Goal: Information Seeking & Learning: Find specific fact

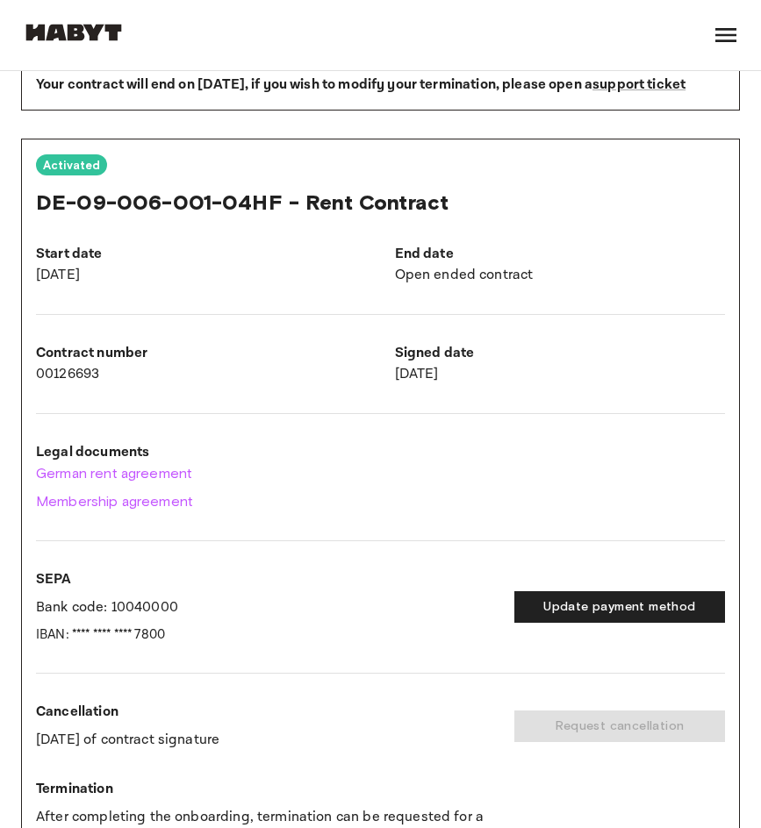
scroll to position [790, 0]
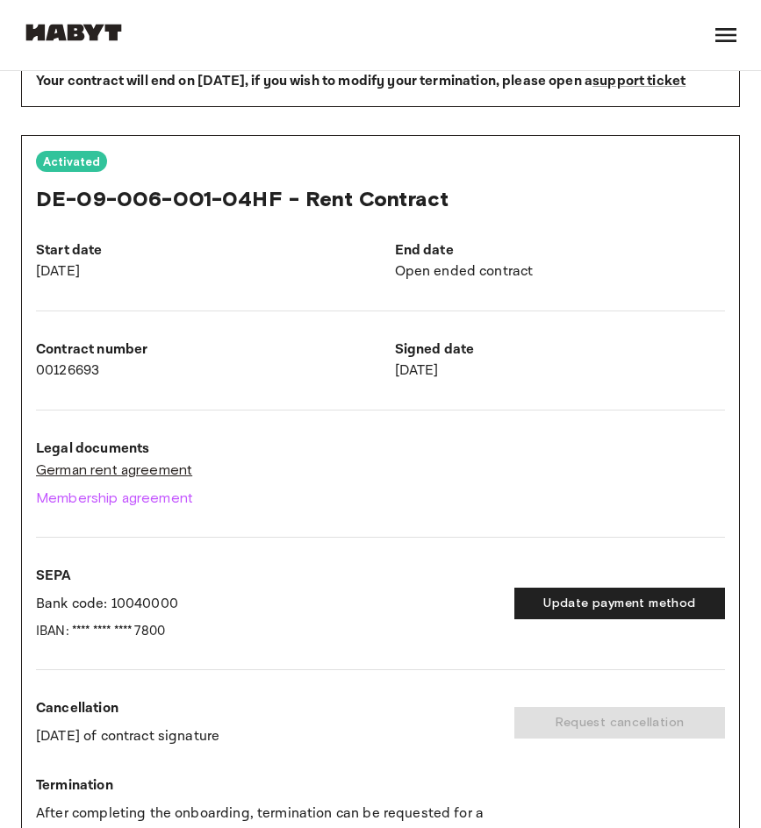
click at [118, 481] on link "German rent agreement" at bounding box center [380, 470] width 689 height 21
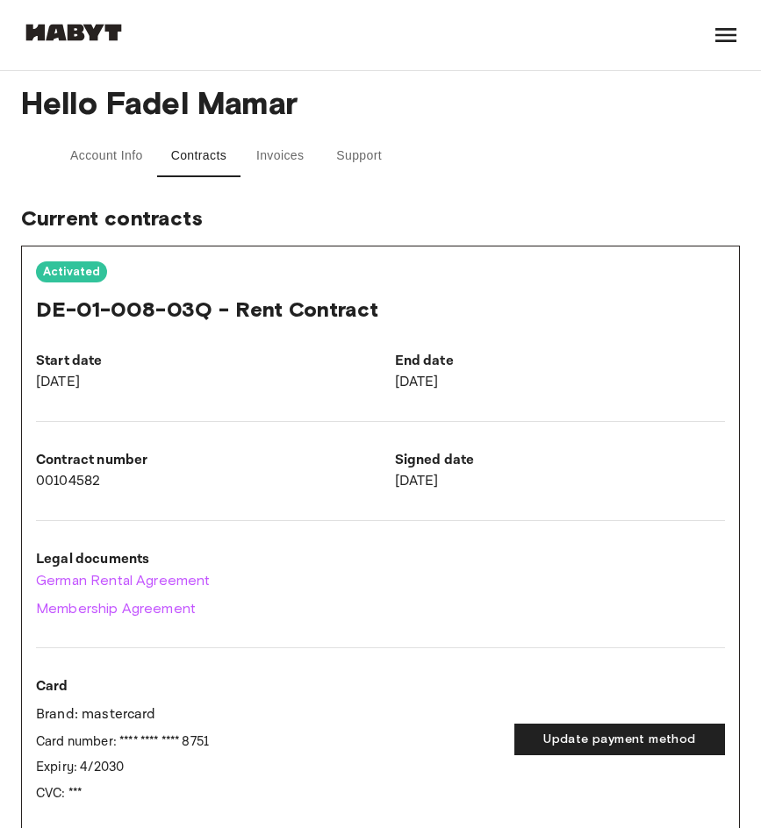
scroll to position [0, 0]
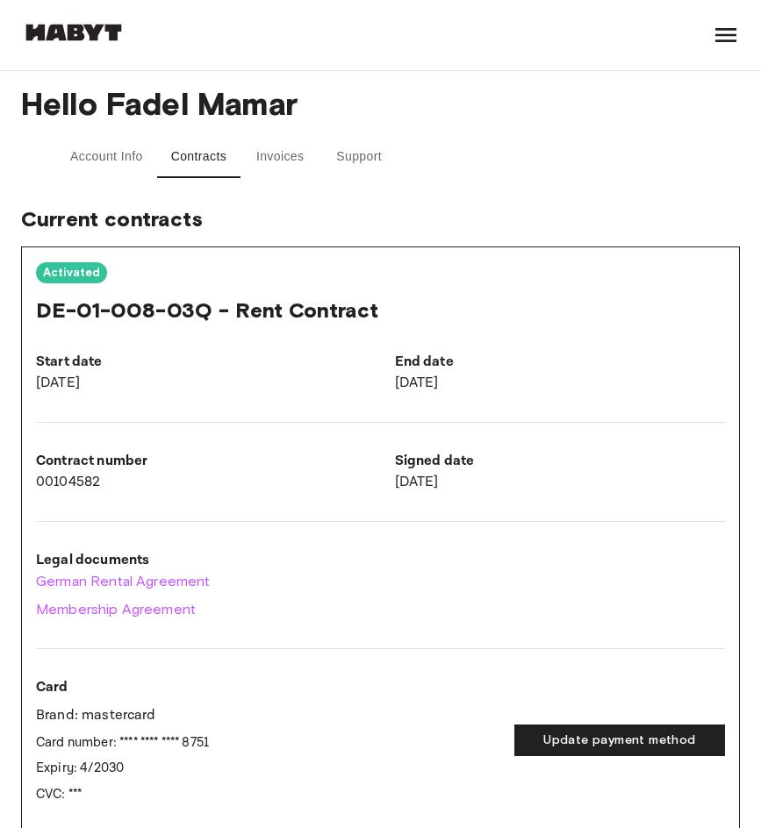
click at [121, 161] on button "Account Info" at bounding box center [106, 157] width 101 height 42
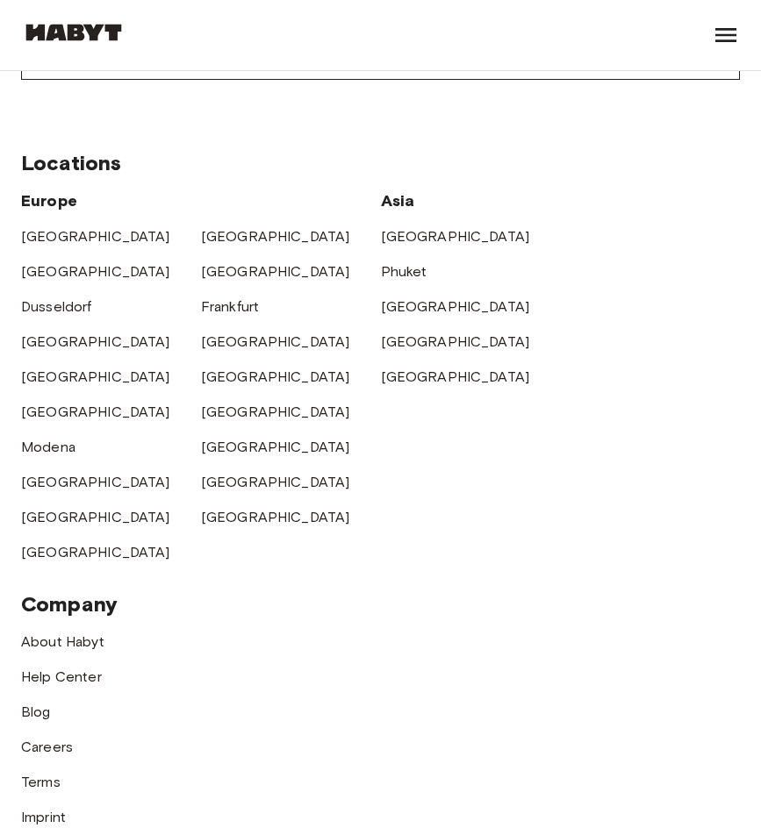
scroll to position [790, 0]
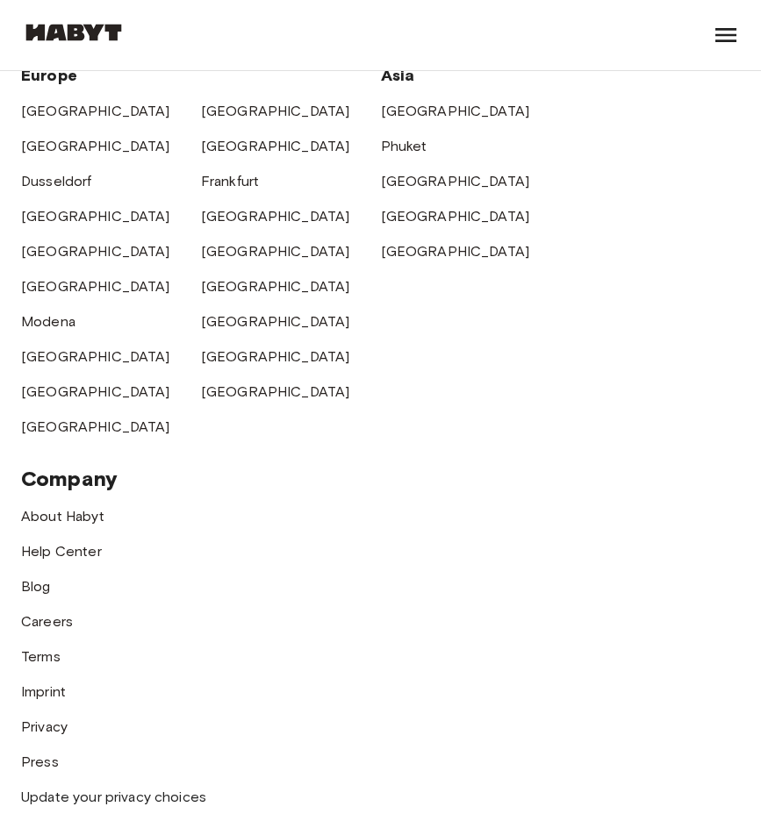
click at [53, 401] on div "[GEOGRAPHIC_DATA]" at bounding box center [111, 385] width 180 height 35
click at [55, 391] on link "[GEOGRAPHIC_DATA]" at bounding box center [95, 392] width 149 height 17
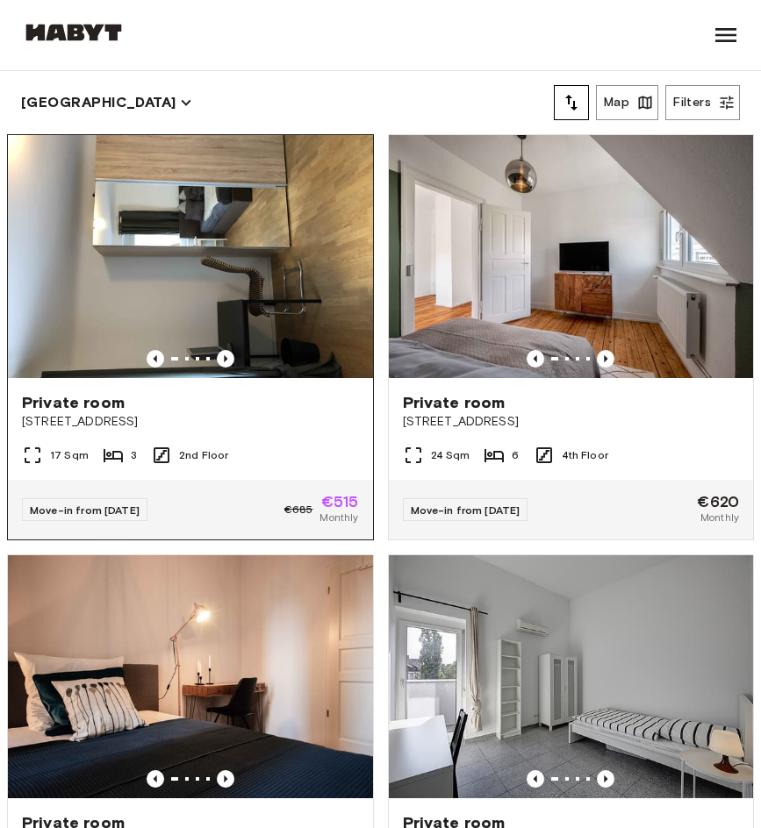
click at [85, 413] on span "Leuschnerstraße 49/1" at bounding box center [190, 422] width 337 height 18
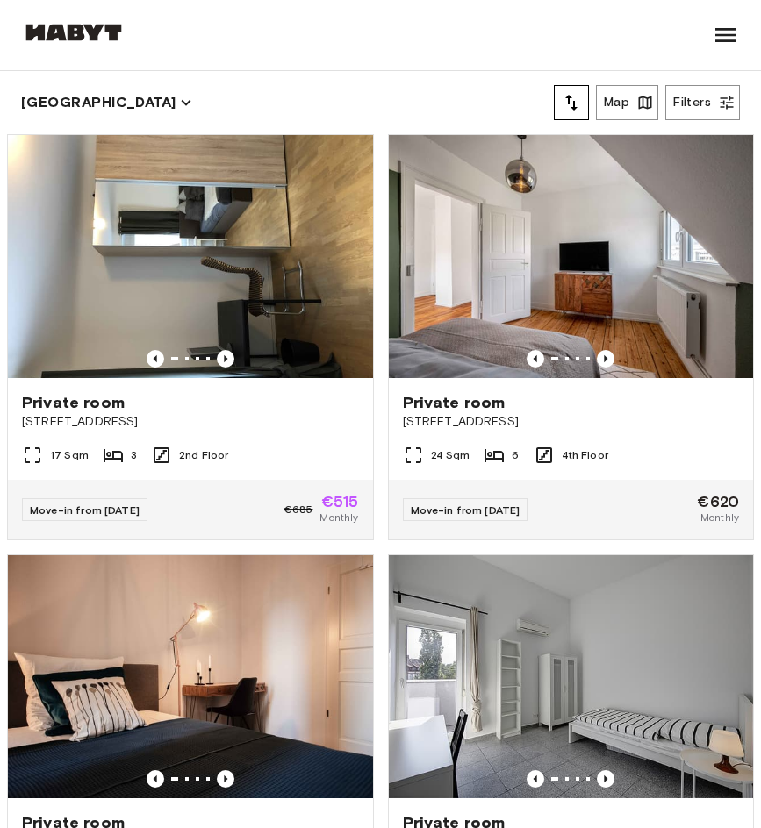
scroll to position [790, 0]
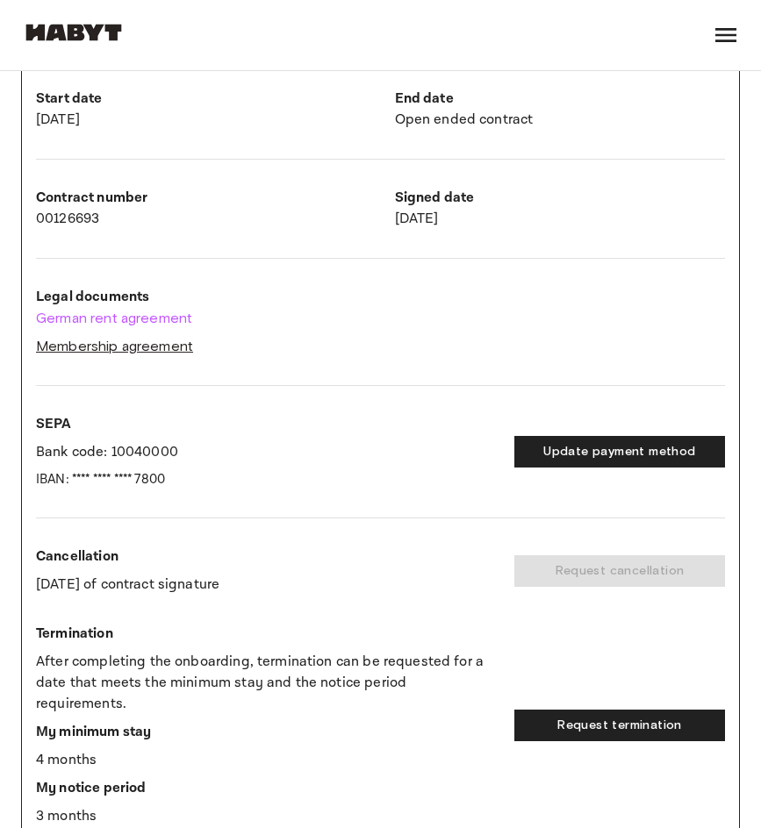
scroll to position [878, 0]
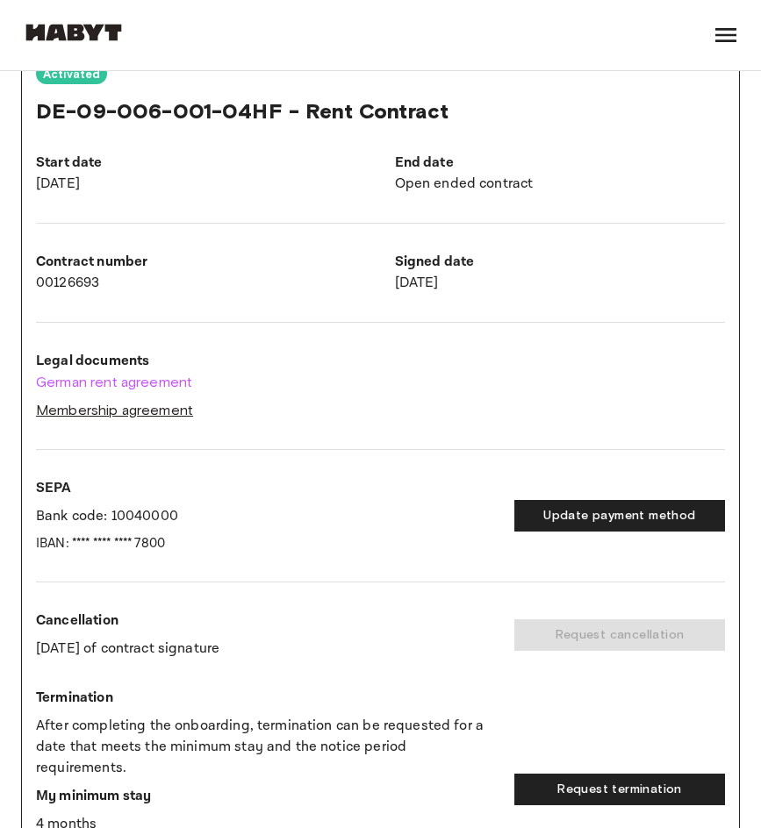
click at [142, 421] on link "Membership agreement" at bounding box center [380, 410] width 689 height 21
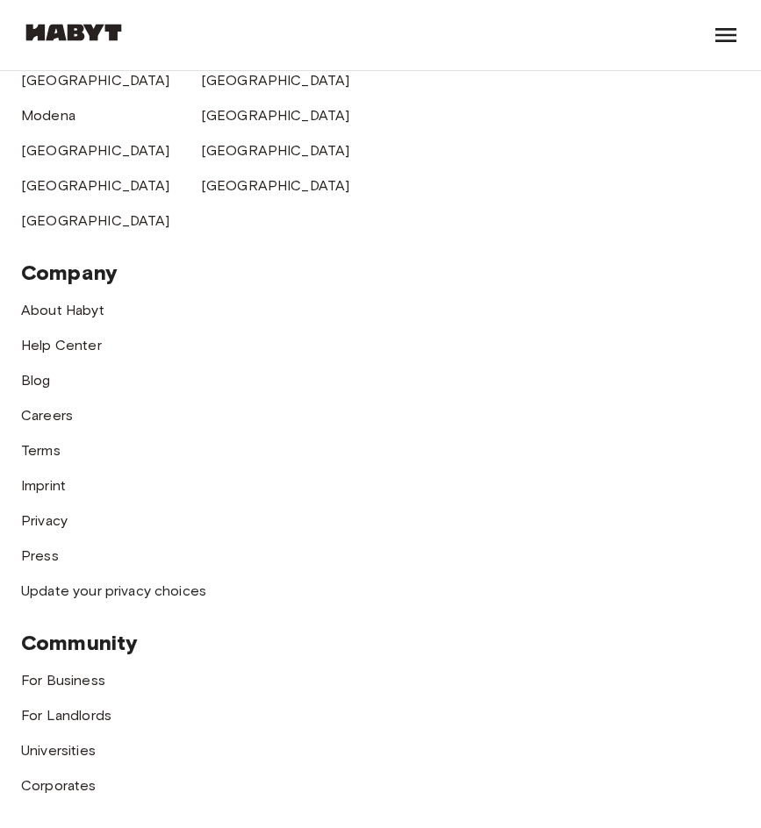
scroll to position [1755, 0]
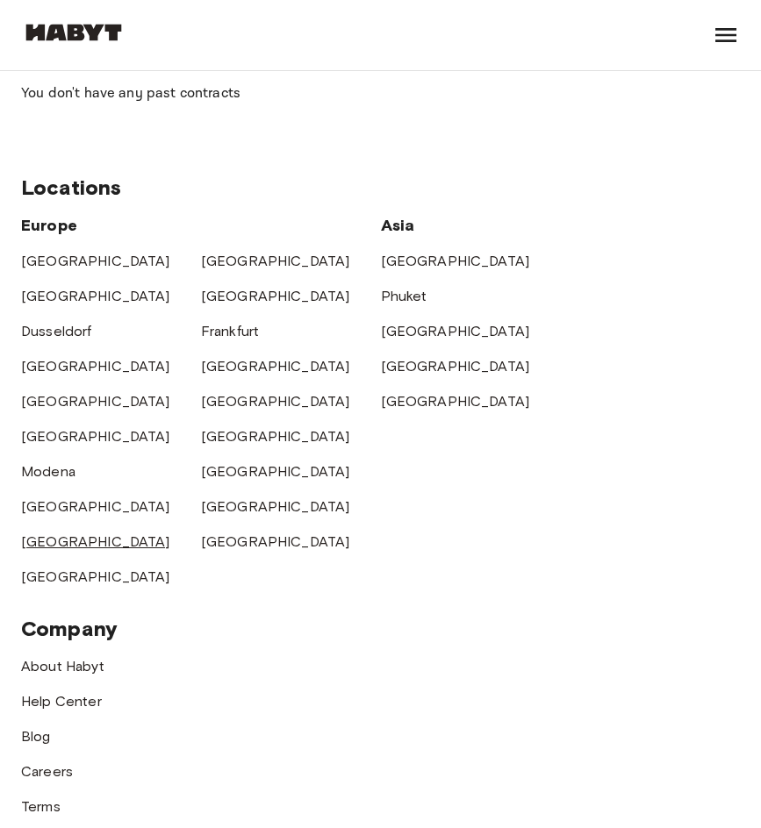
click at [54, 535] on link "[GEOGRAPHIC_DATA]" at bounding box center [95, 542] width 149 height 17
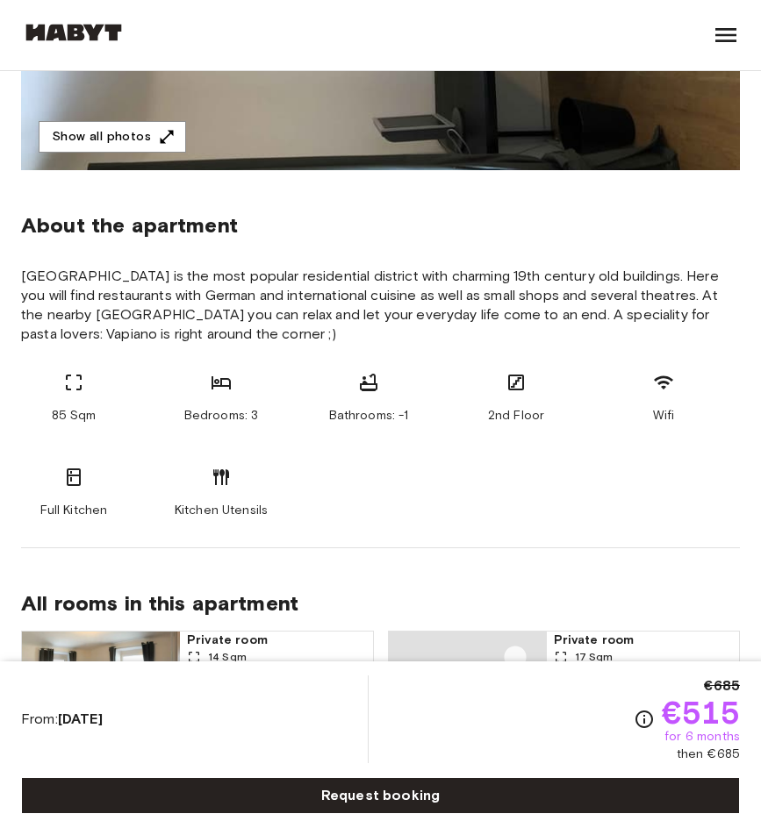
scroll to position [439, 0]
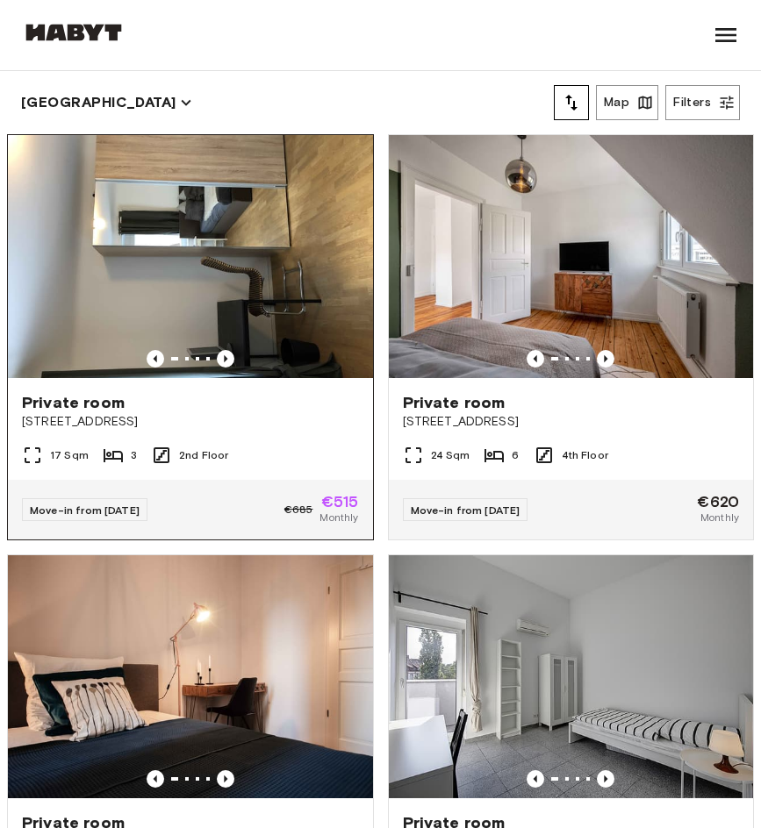
click at [98, 404] on span "Private room" at bounding box center [73, 402] width 103 height 21
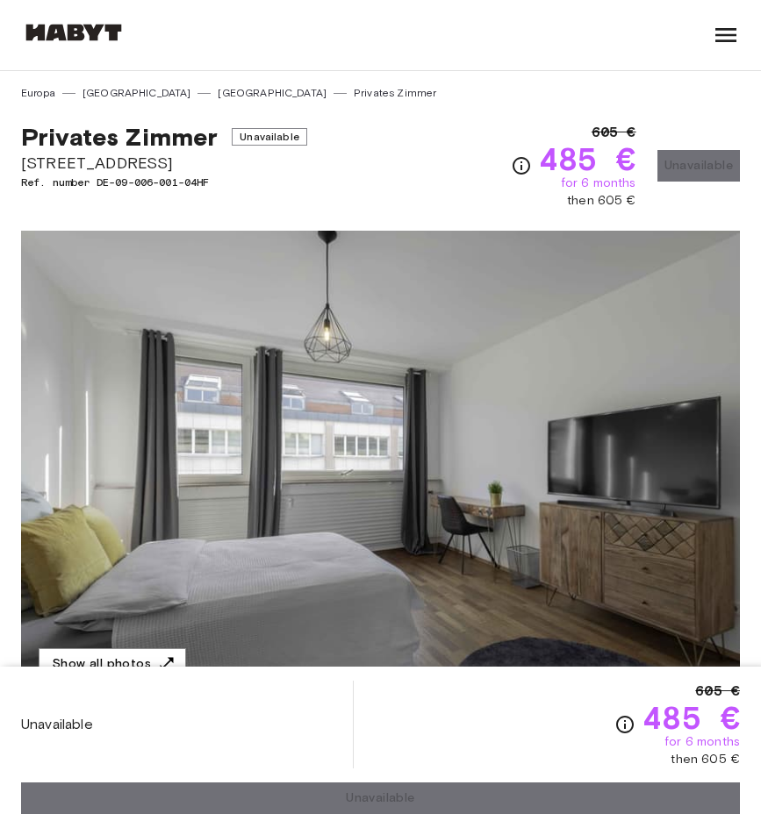
click at [110, 166] on span "[STREET_ADDRESS]" at bounding box center [164, 163] width 286 height 23
copy span "[GEOGRAPHIC_DATA]"
